Goal: Task Accomplishment & Management: Manage account settings

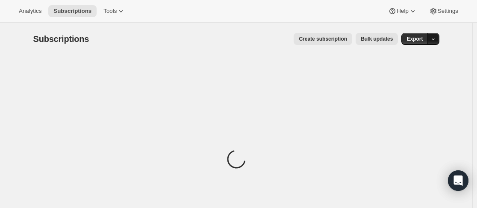
click at [436, 41] on icon "button" at bounding box center [433, 39] width 6 height 6
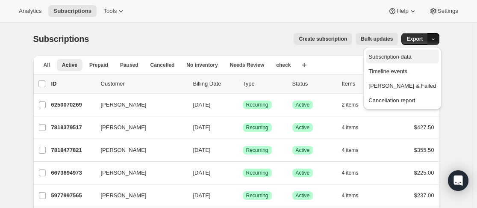
click at [411, 56] on span "Subscription data" at bounding box center [389, 56] width 43 height 6
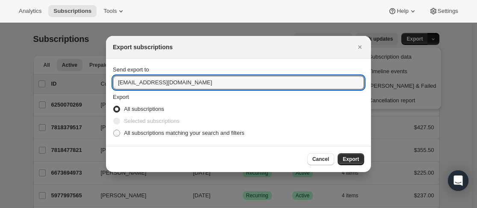
drag, startPoint x: 237, startPoint y: 84, endPoint x: 76, endPoint y: 81, distance: 160.2
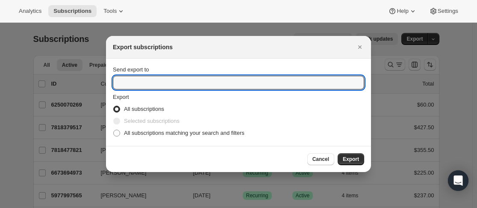
type input "n"
type input "[EMAIL_ADDRESS][DOMAIN_NAME]"
click at [349, 161] on span "Export" at bounding box center [351, 158] width 16 height 7
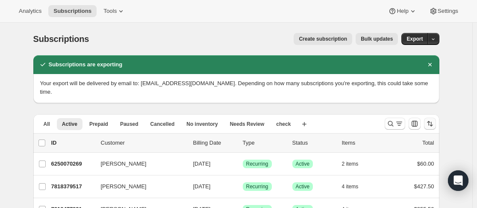
click at [432, 121] on icon "Sort the results" at bounding box center [430, 123] width 3 height 5
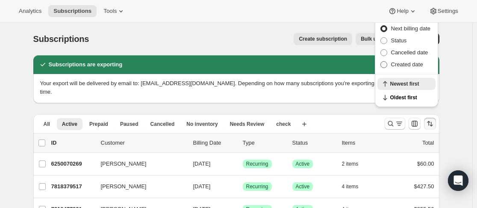
click at [414, 64] on span "Created date" at bounding box center [407, 64] width 32 height 6
click at [381, 62] on input "Created date" at bounding box center [380, 61] width 0 height 0
radio input "true"
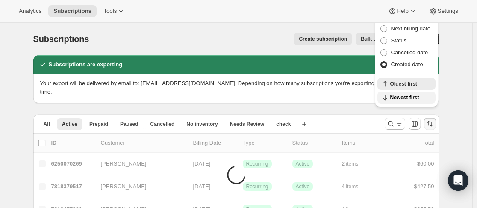
click at [408, 97] on span "Newest first" at bounding box center [410, 97] width 40 height 7
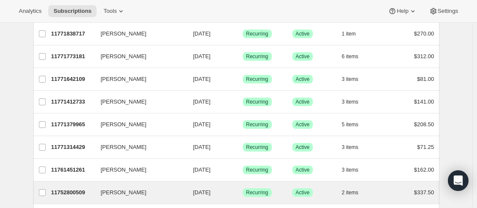
scroll to position [85, 0]
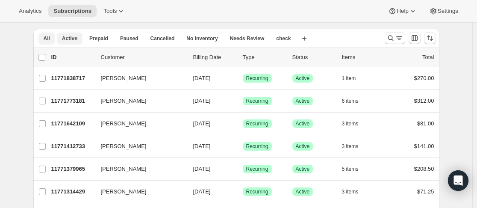
click at [49, 35] on span "All" at bounding box center [47, 38] width 6 height 7
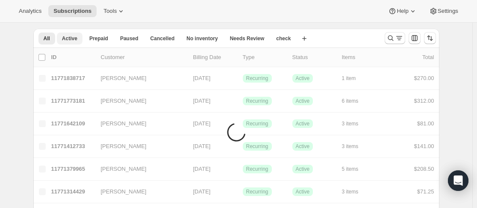
click at [73, 35] on span "Active" at bounding box center [69, 38] width 15 height 7
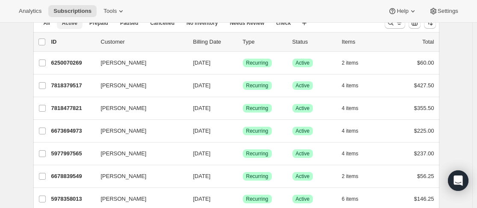
scroll to position [0, 0]
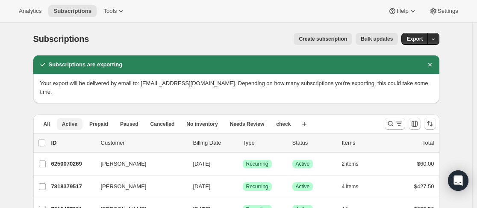
click at [71, 120] on span "Active" at bounding box center [69, 123] width 15 height 7
click at [75, 118] on button "Active" at bounding box center [70, 124] width 26 height 12
click at [434, 63] on icon "Dismiss notification" at bounding box center [429, 64] width 9 height 9
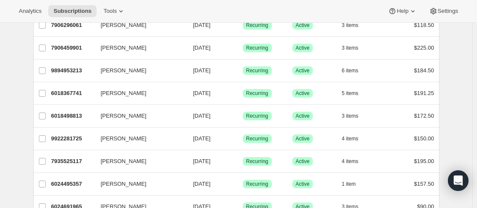
scroll to position [1072, 0]
